Goal: Task Accomplishment & Management: Complete application form

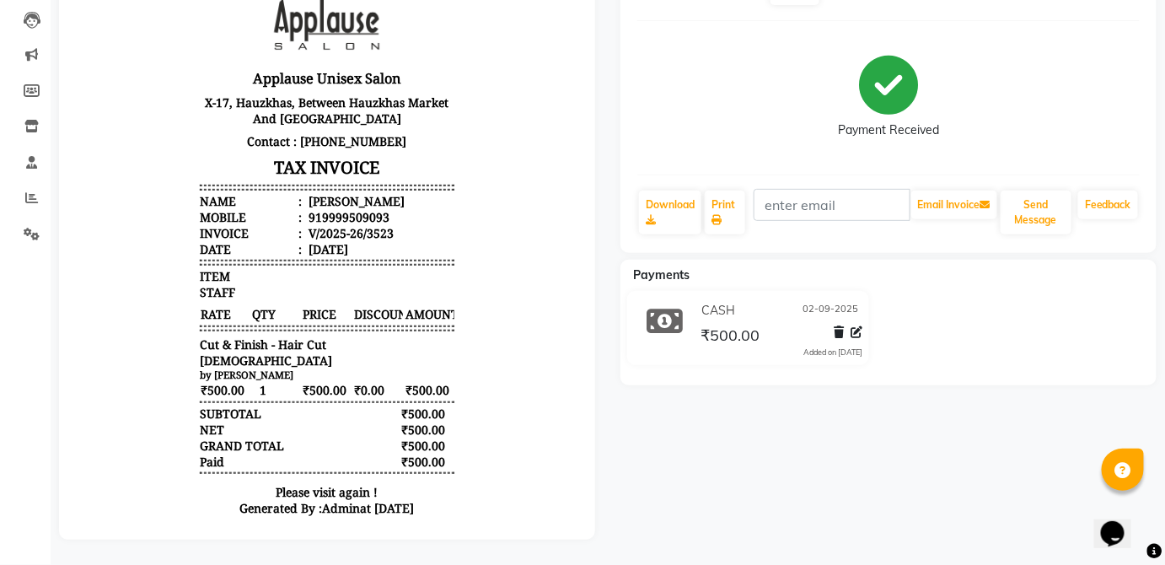
click at [435, 129] on p "X-17, Hauzkhas, Between Hauzkhas Market And [GEOGRAPHIC_DATA]" at bounding box center [326, 111] width 254 height 39
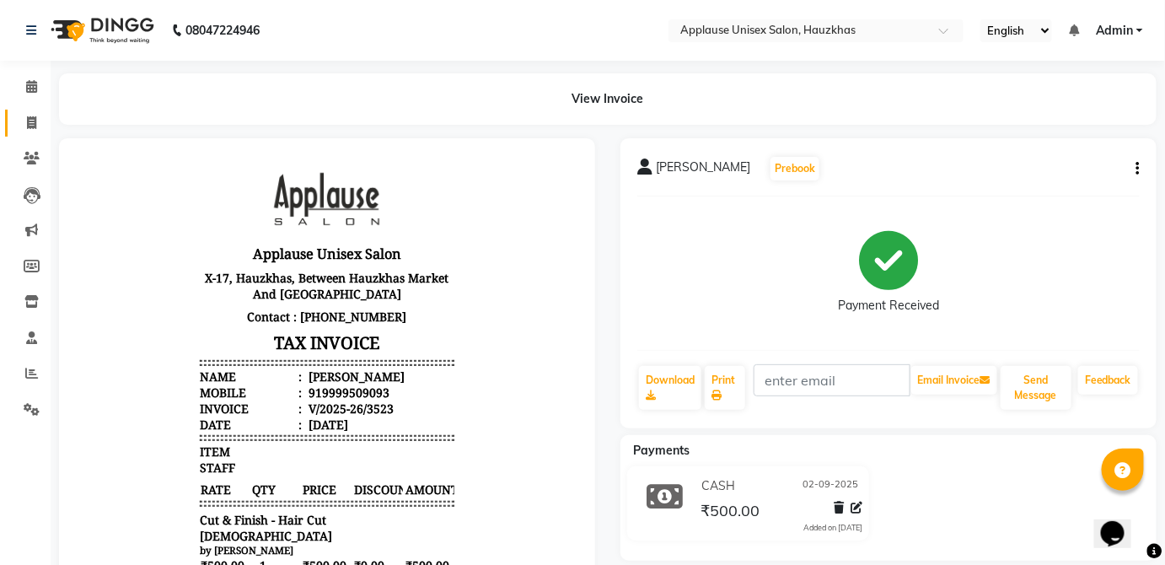
click at [19, 110] on link "Invoice" at bounding box center [25, 124] width 40 height 28
select select "service"
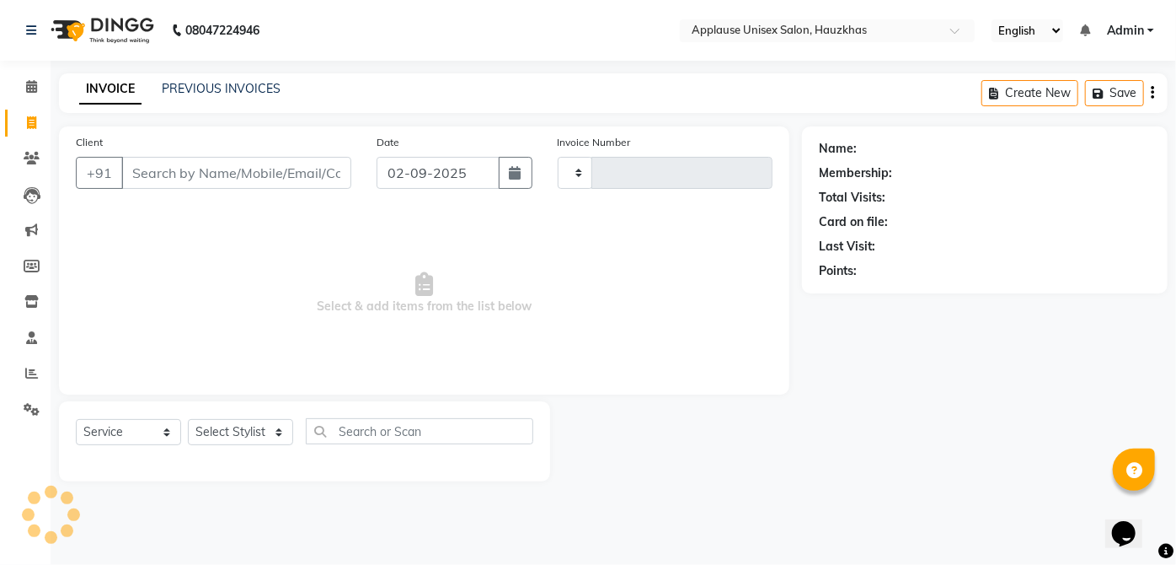
type input "3524"
select select "5082"
click at [260, 430] on select "Select Stylist" at bounding box center [240, 432] width 105 height 26
select select "64027"
click at [188, 419] on select "Select Stylist [PERSON_NAME] [PERSON_NAME] [PERSON_NAME] [PERSON_NAME] [PERSON_…" at bounding box center [240, 432] width 105 height 26
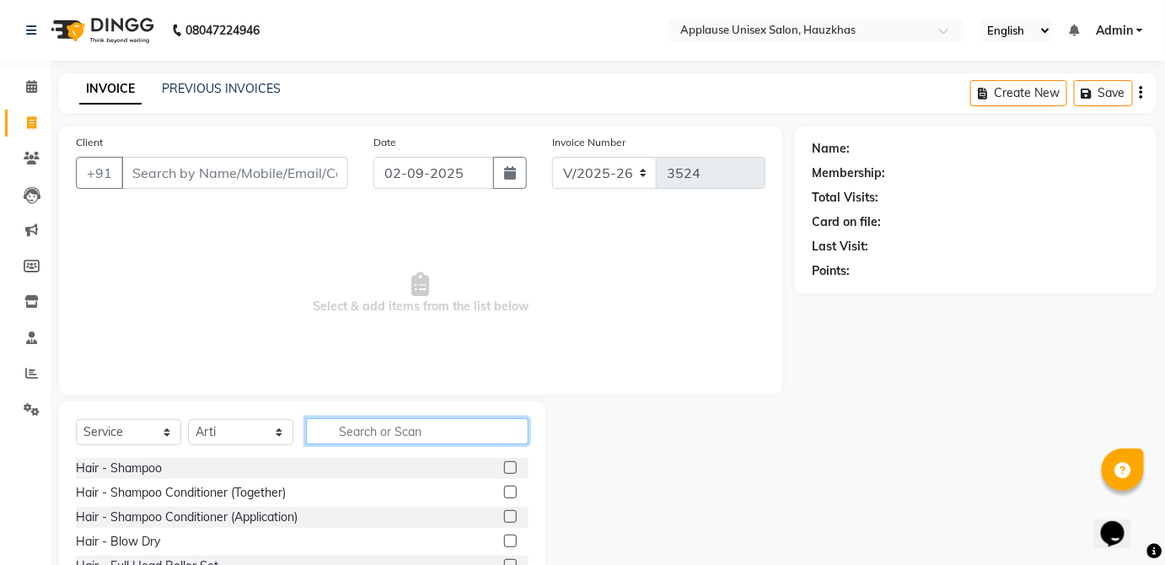
click at [486, 424] on input "text" at bounding box center [417, 431] width 222 height 26
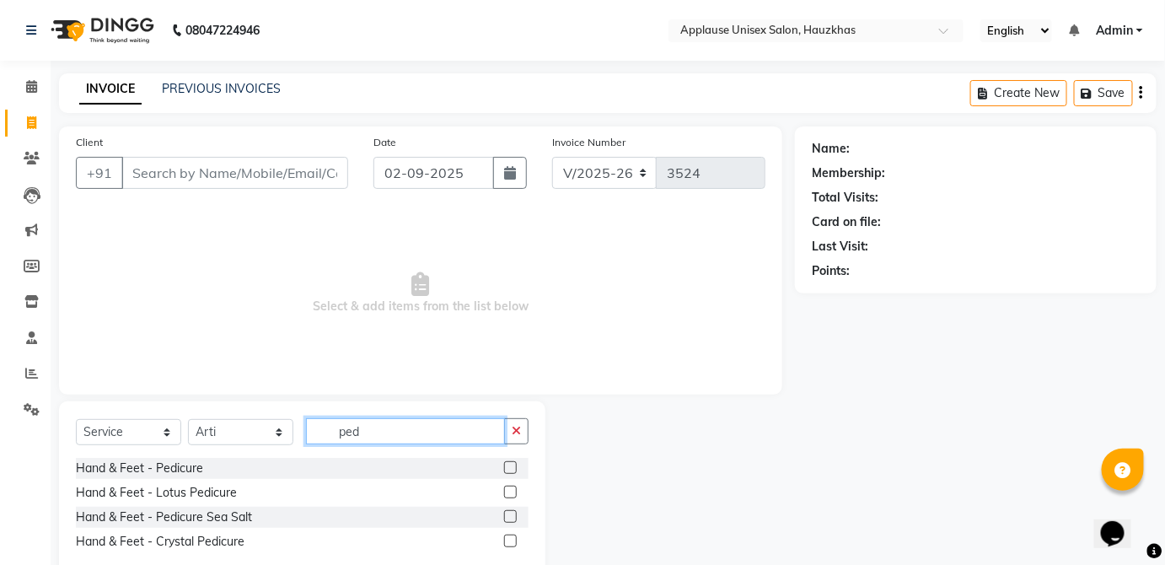
type input "ped"
click at [511, 490] on label at bounding box center [510, 491] width 13 height 13
click at [511, 490] on input "checkbox" at bounding box center [509, 492] width 11 height 11
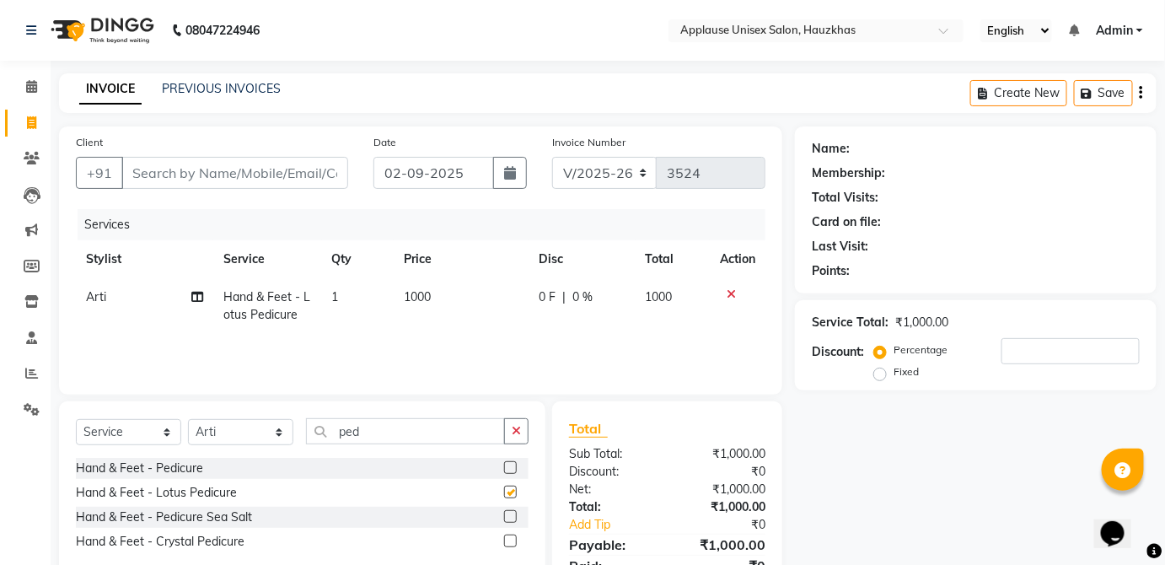
checkbox input "false"
click at [471, 303] on td "1000" at bounding box center [461, 306] width 135 height 56
select select "64027"
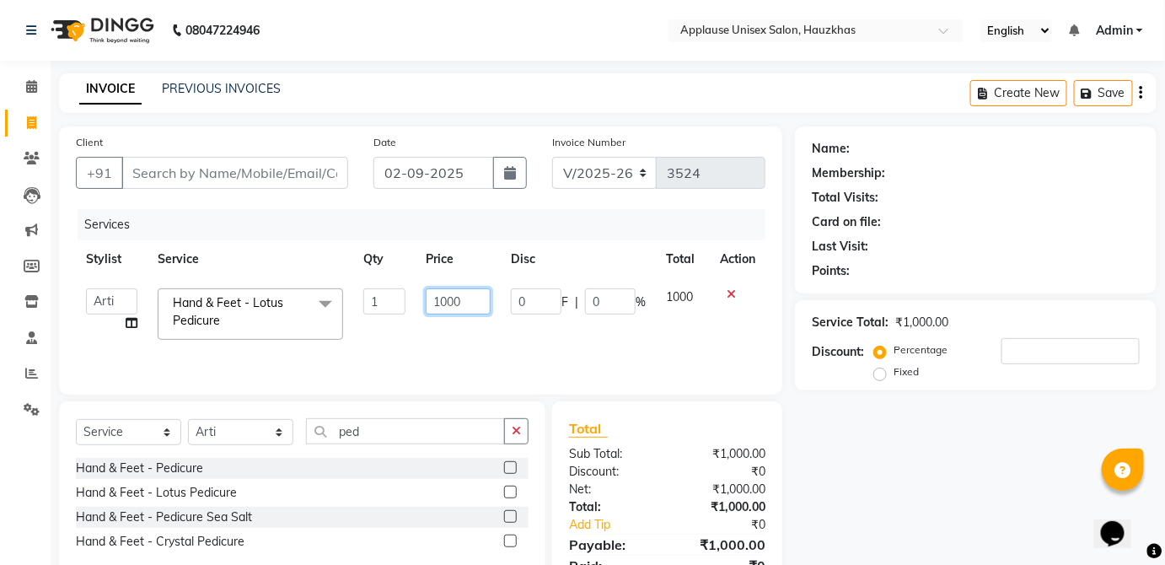
click at [473, 295] on input "1000" at bounding box center [458, 301] width 65 height 26
type input "1"
type input "800"
click at [676, 290] on td "1000" at bounding box center [683, 314] width 54 height 72
select select "64027"
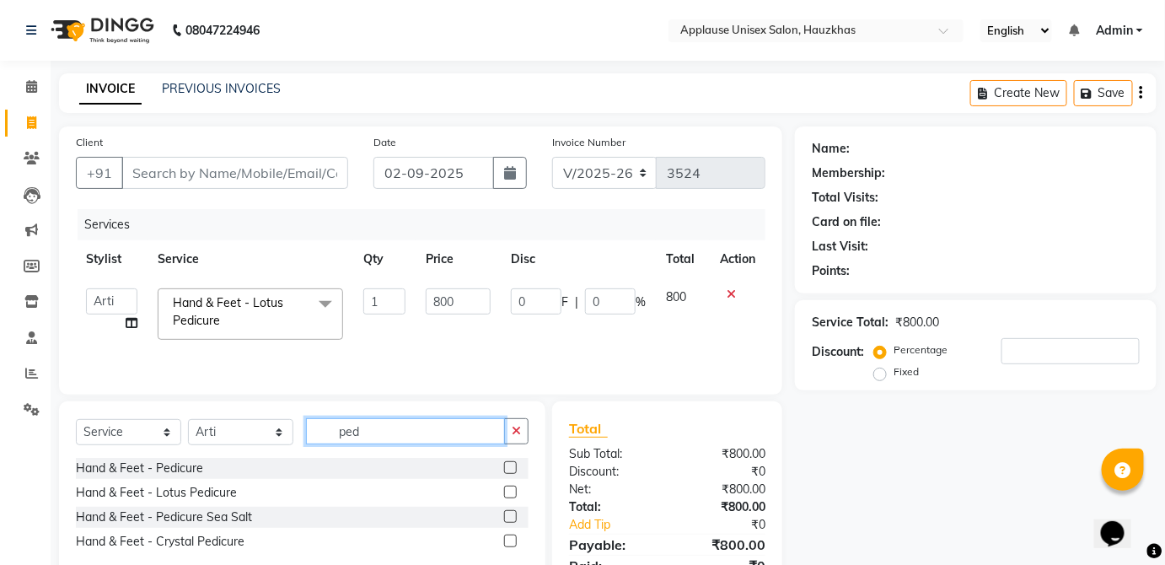
click at [452, 418] on input "ped" at bounding box center [405, 431] width 199 height 26
type input "p"
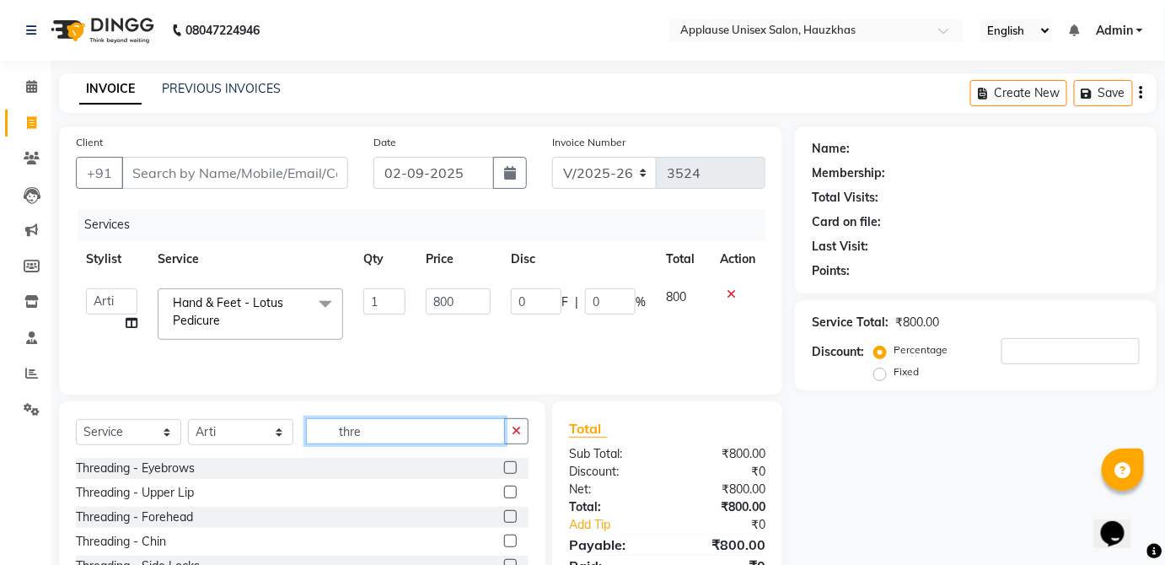
type input "thre"
click at [504, 467] on label at bounding box center [510, 467] width 13 height 13
click at [504, 467] on input "checkbox" at bounding box center [509, 468] width 11 height 11
checkbox input "true"
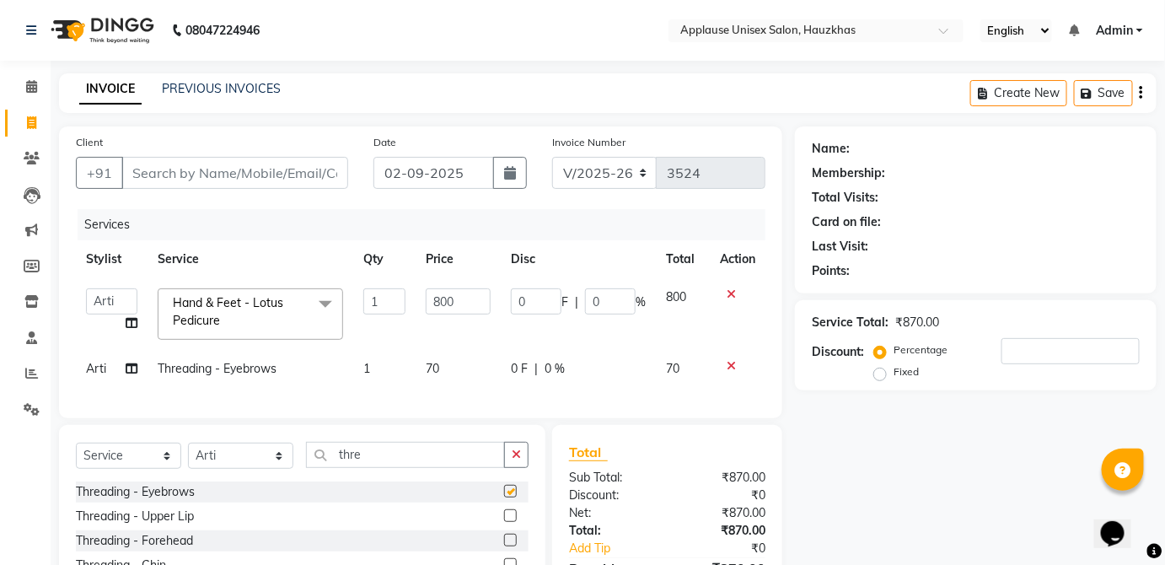
click at [634, 383] on td "0 F | 0 %" at bounding box center [578, 369] width 155 height 38
select select "64027"
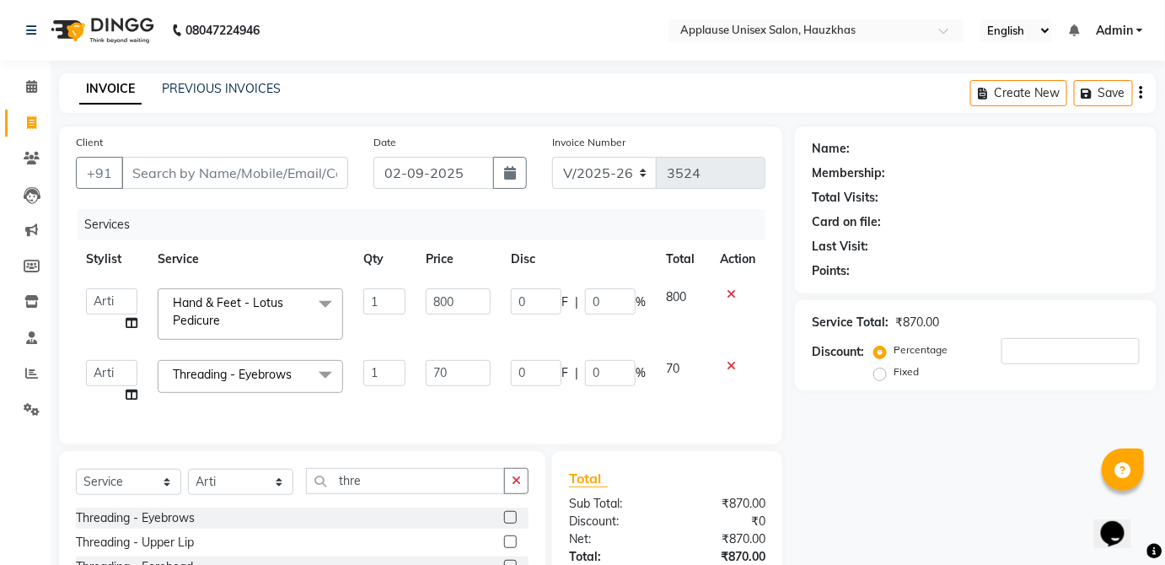
checkbox input "false"
click at [321, 179] on input "Client" at bounding box center [234, 173] width 227 height 32
